Goal: Communication & Community: Connect with others

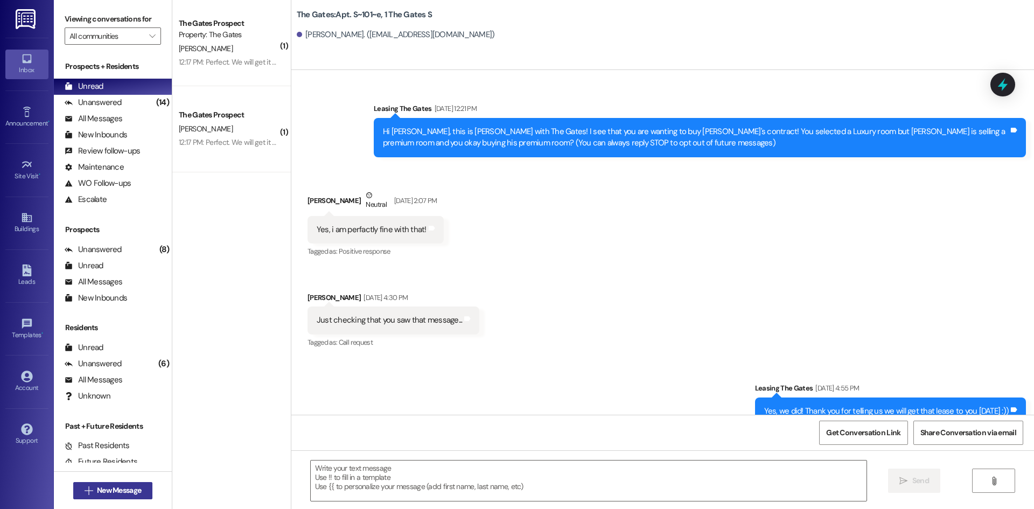
scroll to position [9784, 0]
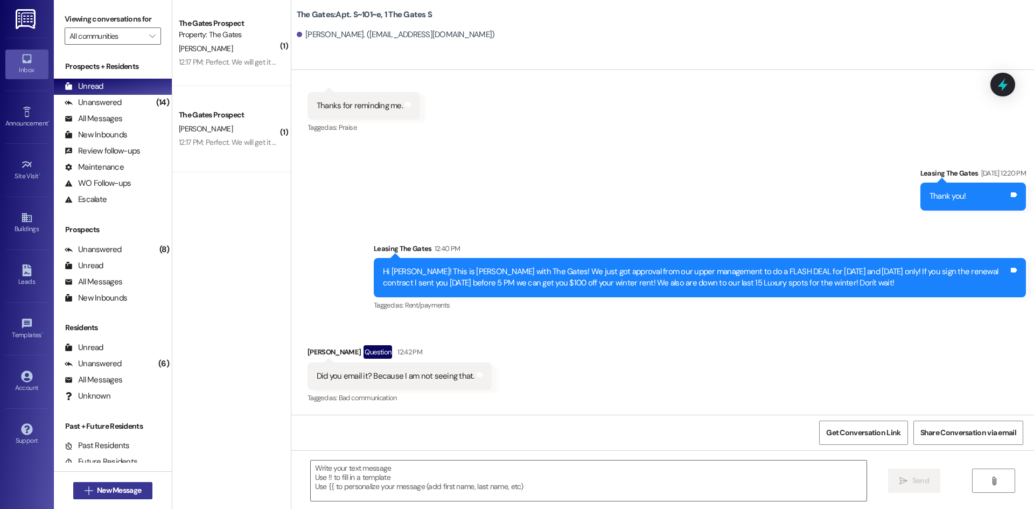
click at [85, 492] on icon "" at bounding box center [89, 490] width 8 height 9
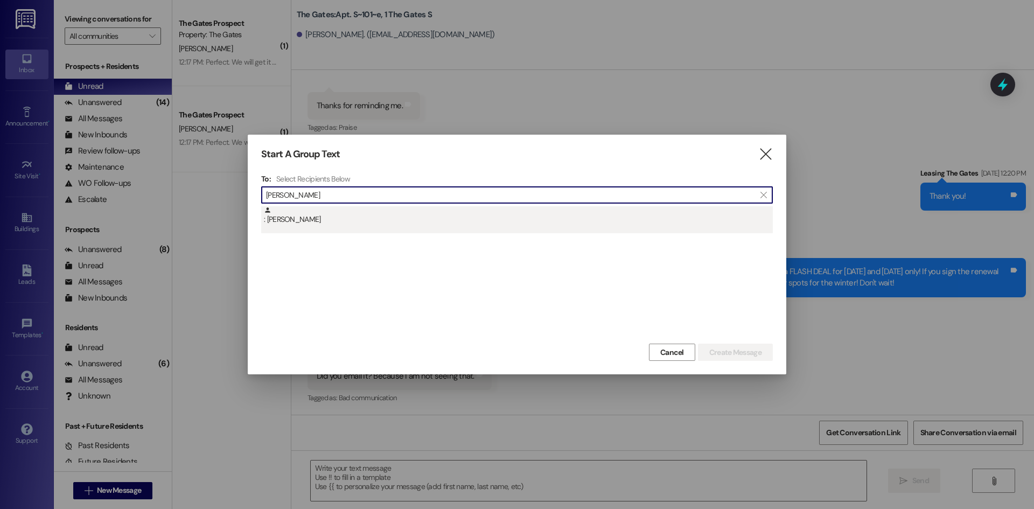
type input "[PERSON_NAME]"
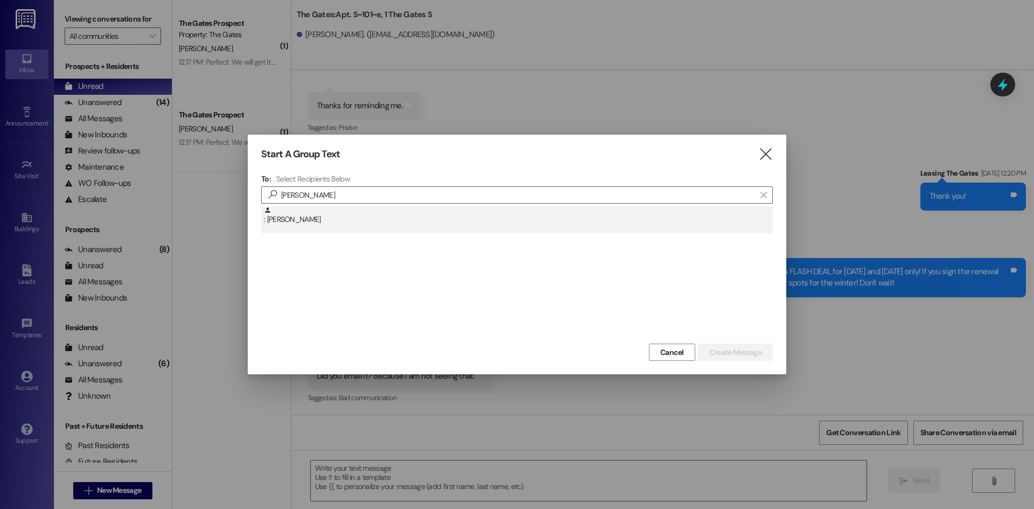
click at [313, 214] on div ": [PERSON_NAME]" at bounding box center [518, 215] width 509 height 19
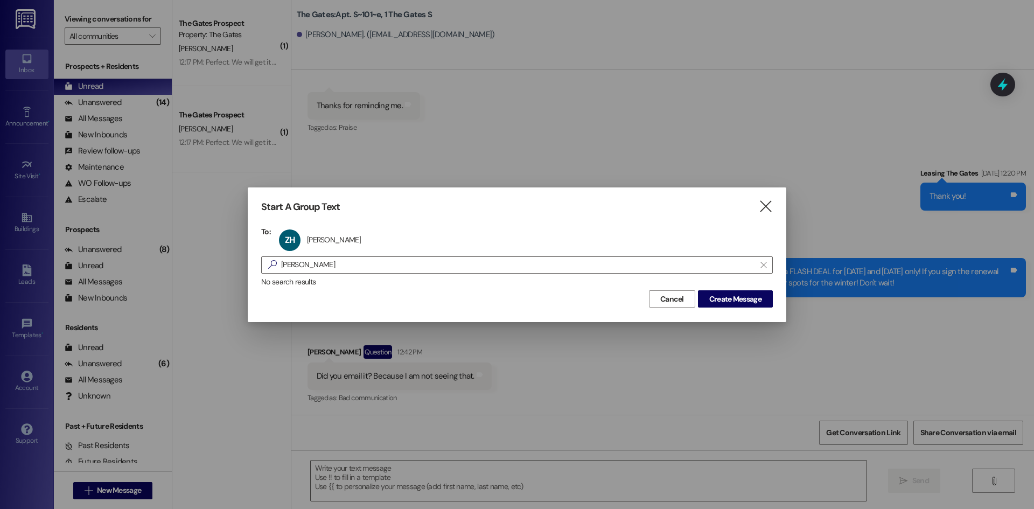
drag, startPoint x: 312, startPoint y: 262, endPoint x: 193, endPoint y: 241, distance: 120.8
click at [193, 241] on div "Start A Group Text  To: ZH [PERSON_NAME] [PERSON_NAME] click to remove  [PERS…" at bounding box center [517, 254] width 1034 height 509
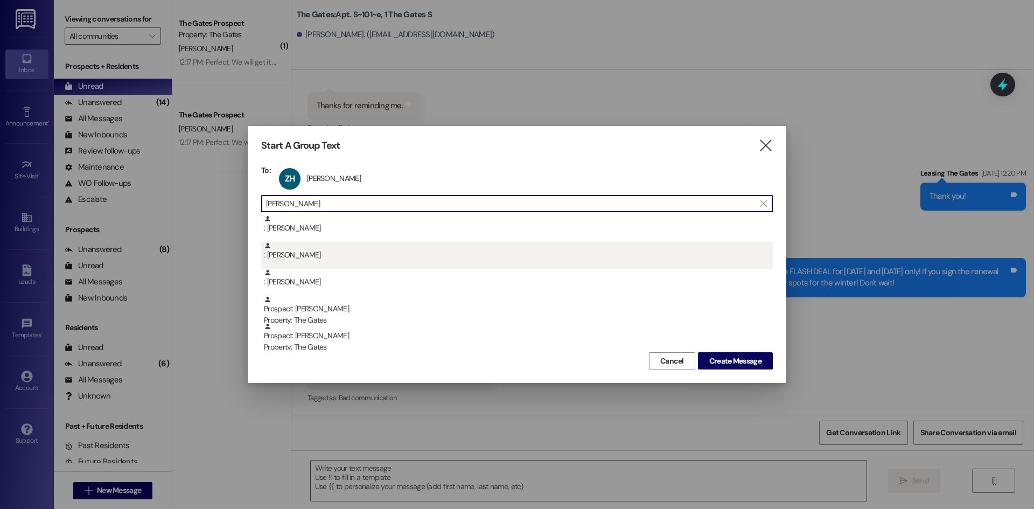
type input "[PERSON_NAME]"
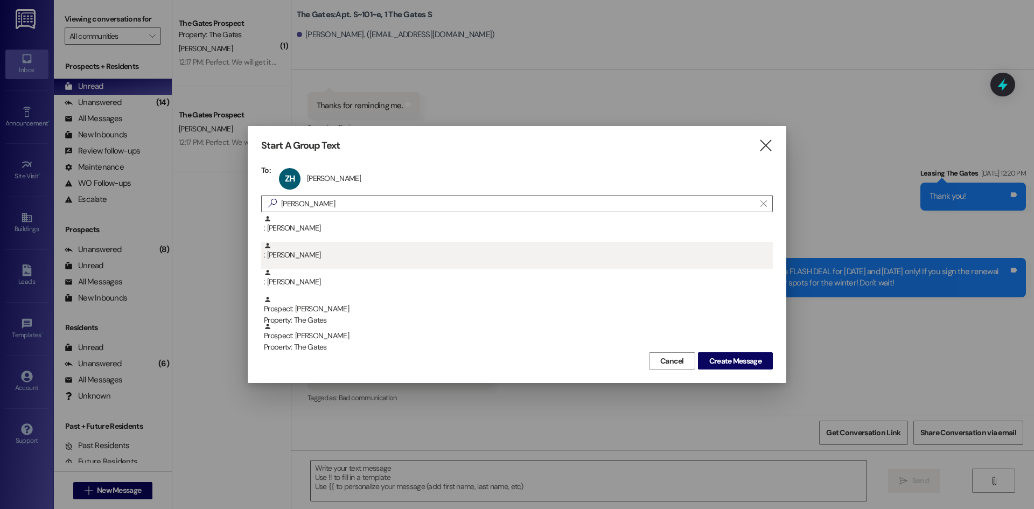
click at [322, 266] on div ": [PERSON_NAME]" at bounding box center [516, 255] width 511 height 27
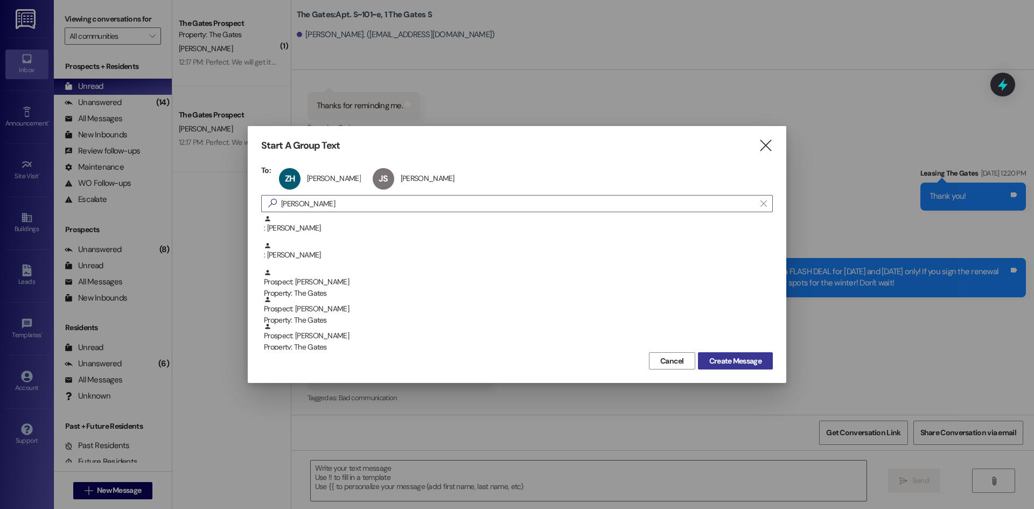
click at [726, 355] on span "Create Message" at bounding box center [735, 360] width 52 height 11
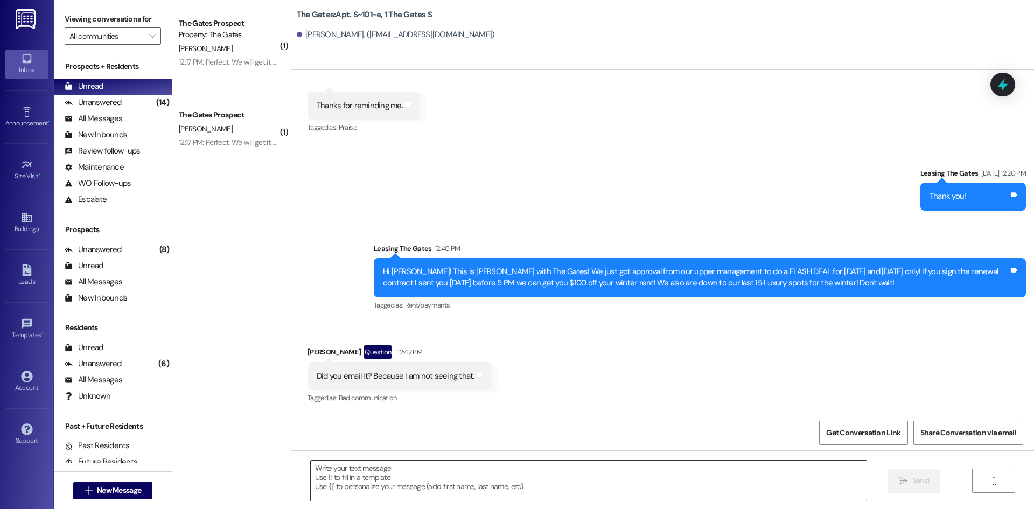
scroll to position [0, 0]
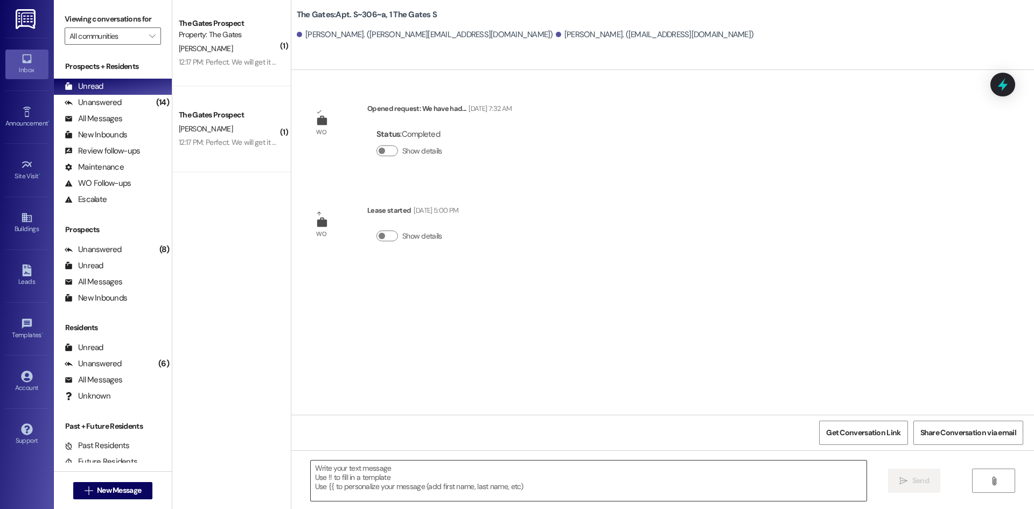
click at [382, 476] on textarea at bounding box center [589, 480] width 556 height 40
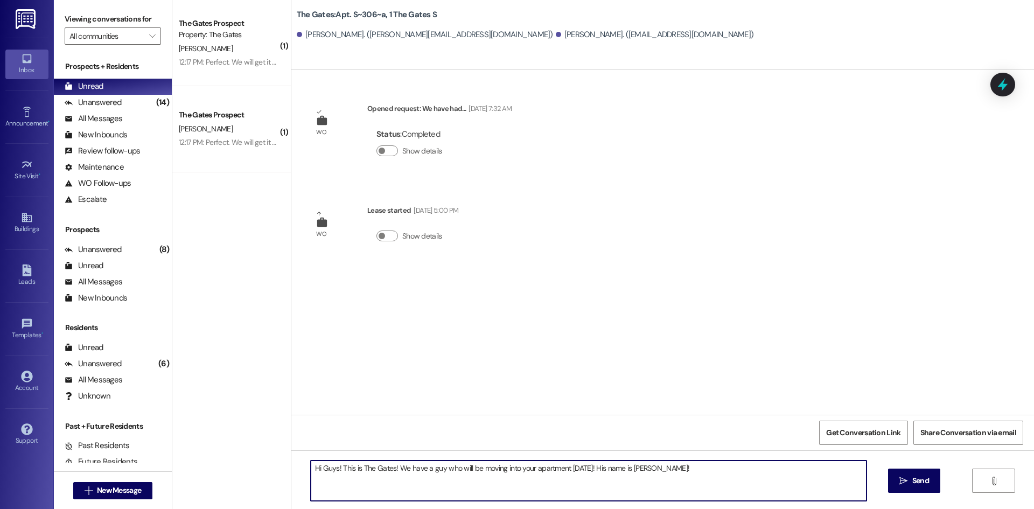
click at [624, 465] on textarea "Hi Guys! This is The Gates! We have a guy who will be moving into your apartmen…" at bounding box center [589, 480] width 556 height 40
type textarea "Hi Guys! This is The Gates! We have a guy who will be moving into your apartmen…"
